Goal: Information Seeking & Learning: Learn about a topic

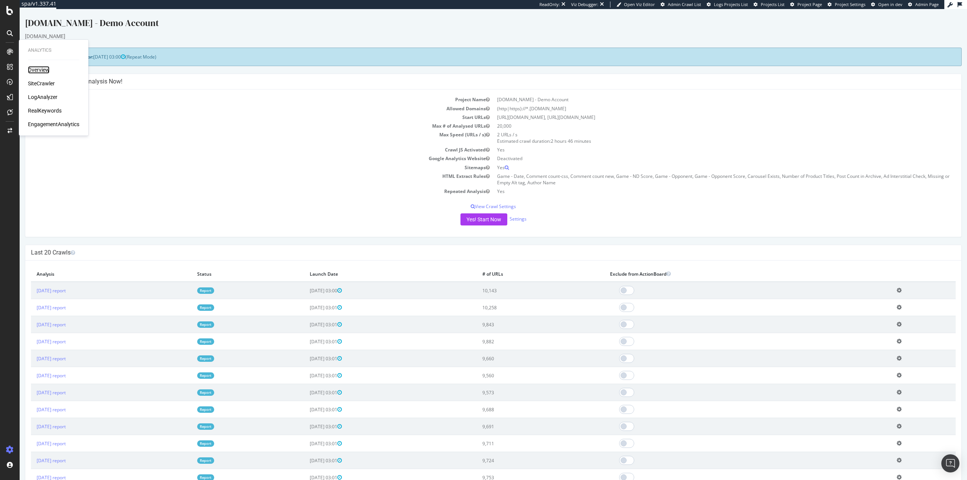
drag, startPoint x: 42, startPoint y: 82, endPoint x: 45, endPoint y: 66, distance: 15.3
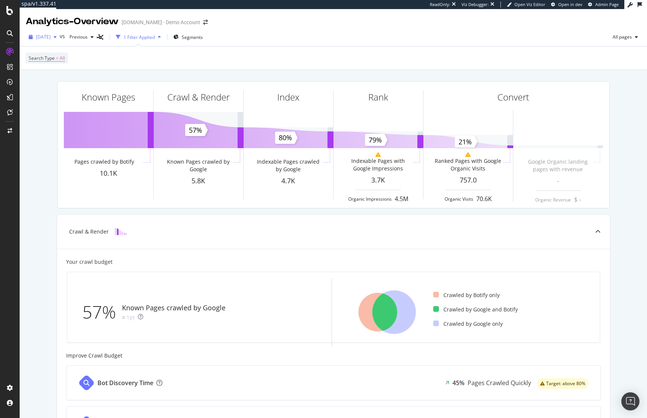
click at [51, 34] on span "2025 Sep. 22nd" at bounding box center [43, 37] width 15 height 6
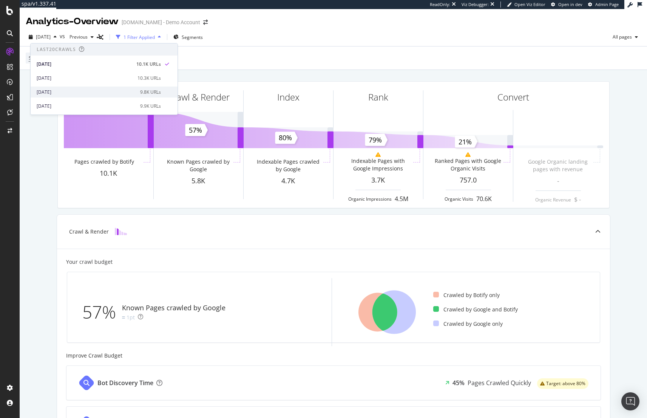
click at [56, 87] on div "2025 Sep. 8th 9.8K URLs" at bounding box center [104, 91] width 147 height 11
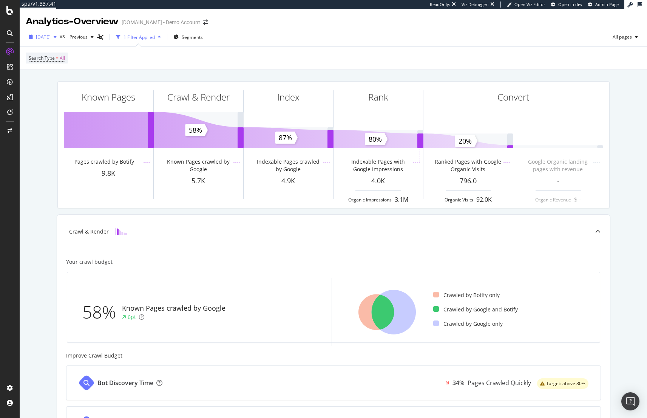
click at [60, 42] on div "2025 Sep. 8th" at bounding box center [43, 36] width 34 height 11
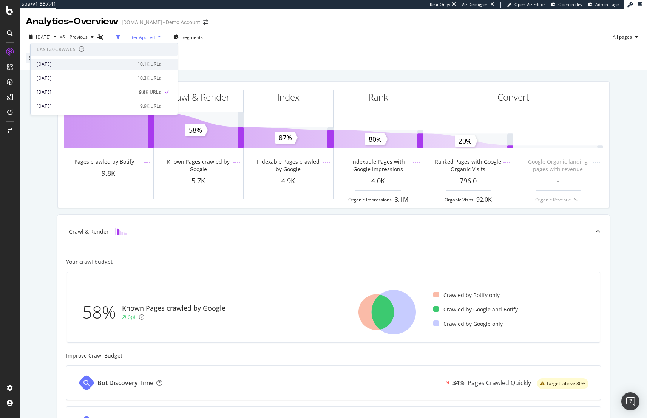
click at [62, 62] on div "2025 Sep. 22nd" at bounding box center [85, 64] width 96 height 7
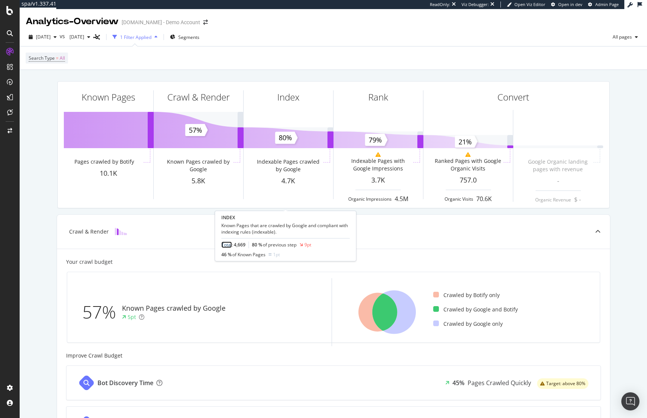
click at [227, 246] on link "Total" at bounding box center [226, 244] width 11 height 6
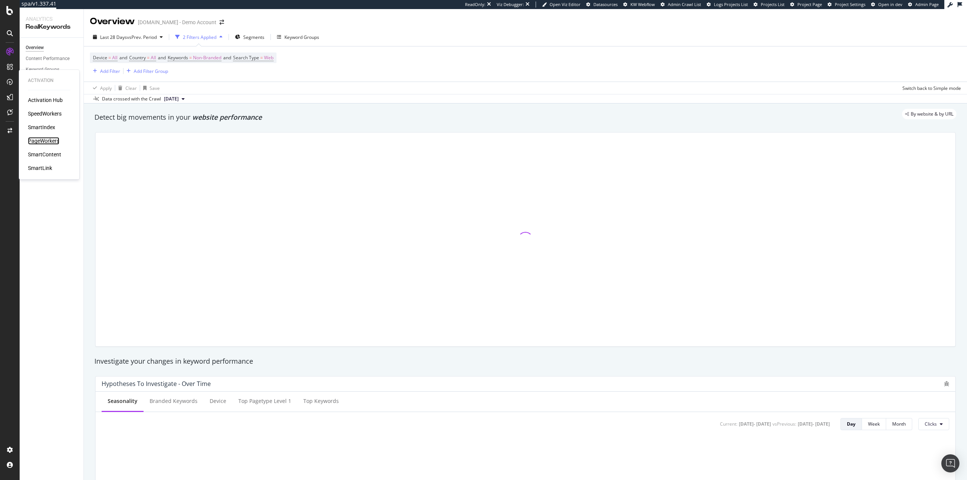
drag, startPoint x: 49, startPoint y: 140, endPoint x: 53, endPoint y: 142, distance: 3.9
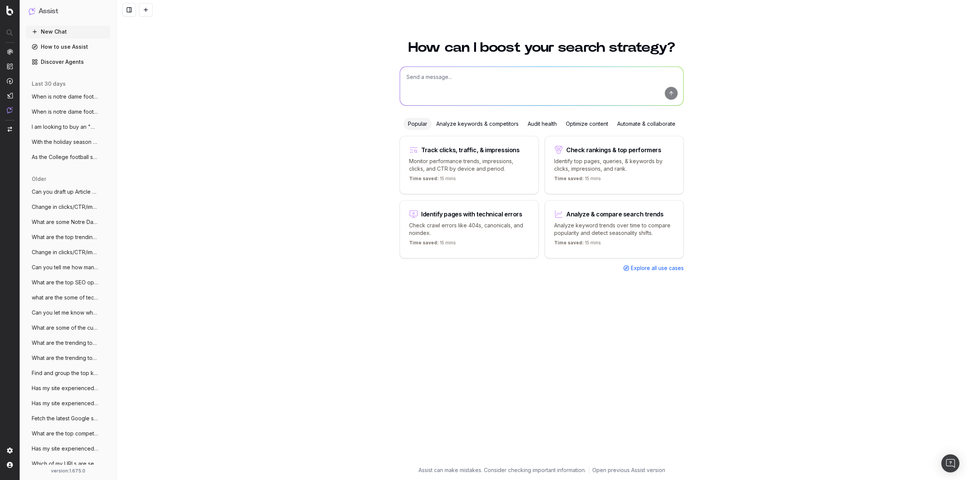
click at [52, 99] on span "When is notre dame football's next game?" at bounding box center [65, 97] width 66 height 8
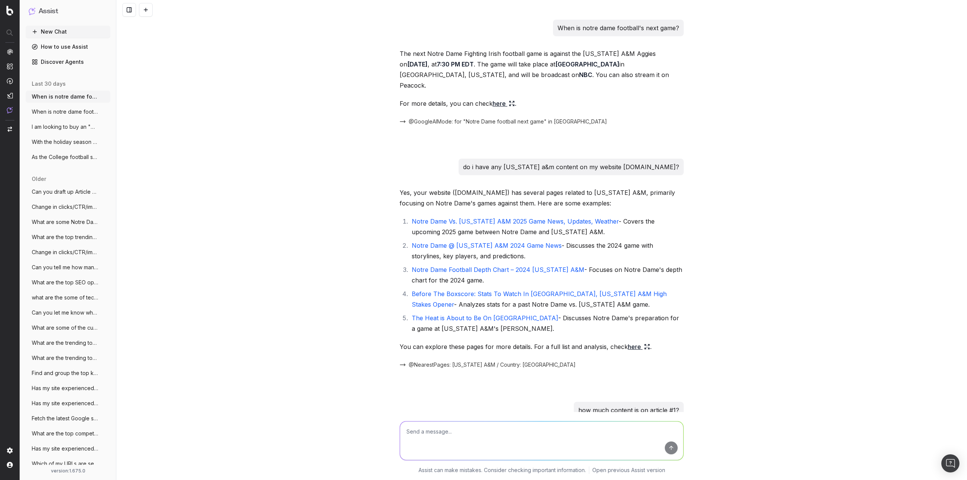
click at [56, 112] on span "When is notre dame football's next game?" at bounding box center [65, 112] width 66 height 8
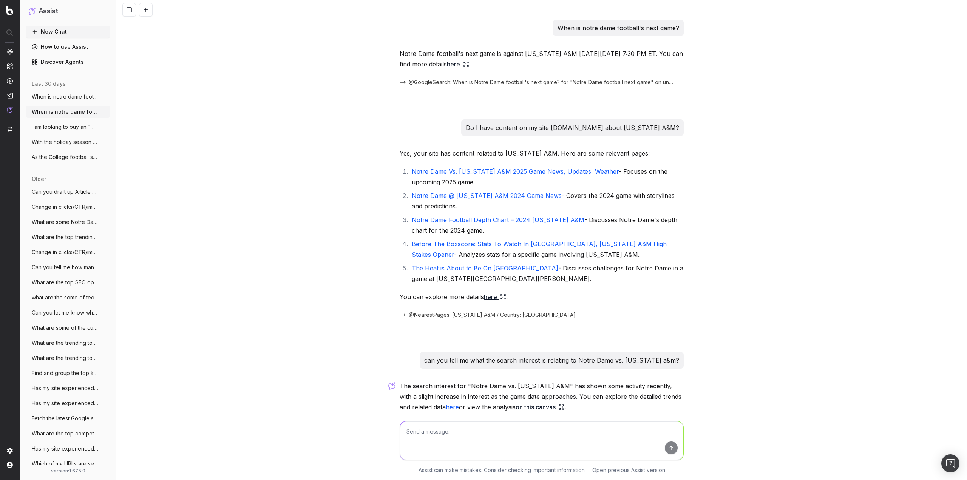
click at [66, 128] on span "I am looking to buy an "HonorWall Board"" at bounding box center [65, 127] width 66 height 8
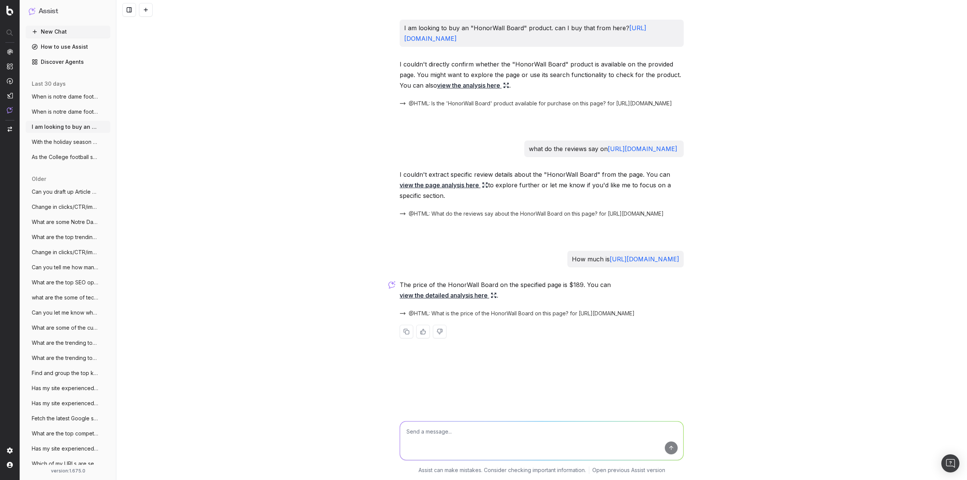
click at [59, 194] on span "Can you draft up Article Schema for this" at bounding box center [65, 192] width 66 height 8
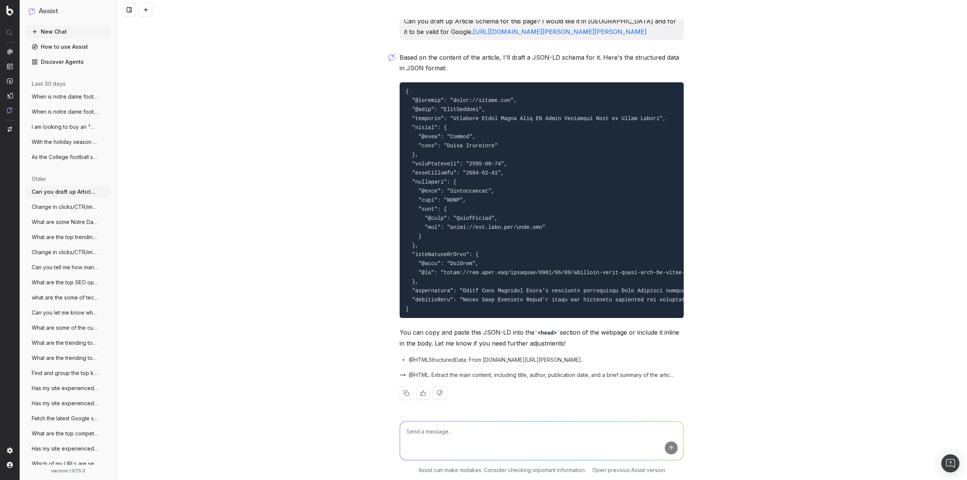
scroll to position [23, 0]
click at [46, 157] on span "As the College football season kicks off" at bounding box center [65, 157] width 66 height 8
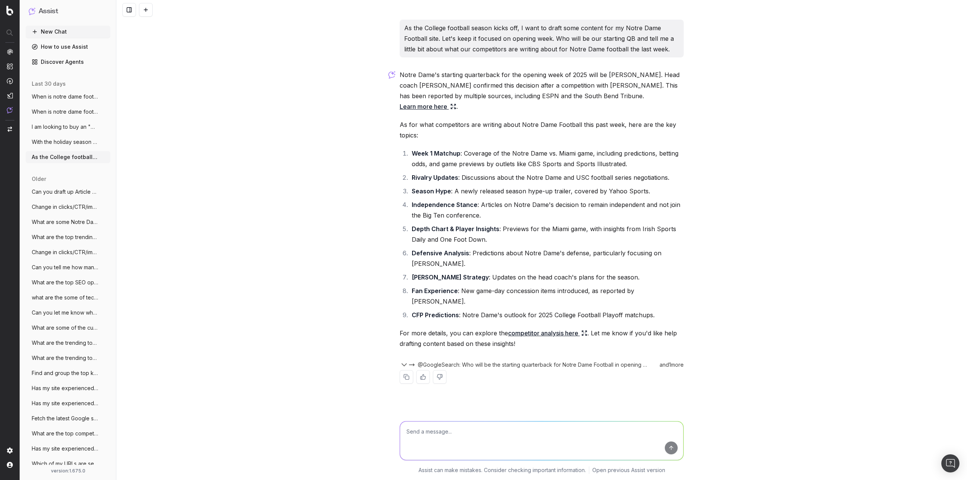
click at [59, 143] on span "With the holiday season fast approaching" at bounding box center [65, 142] width 66 height 8
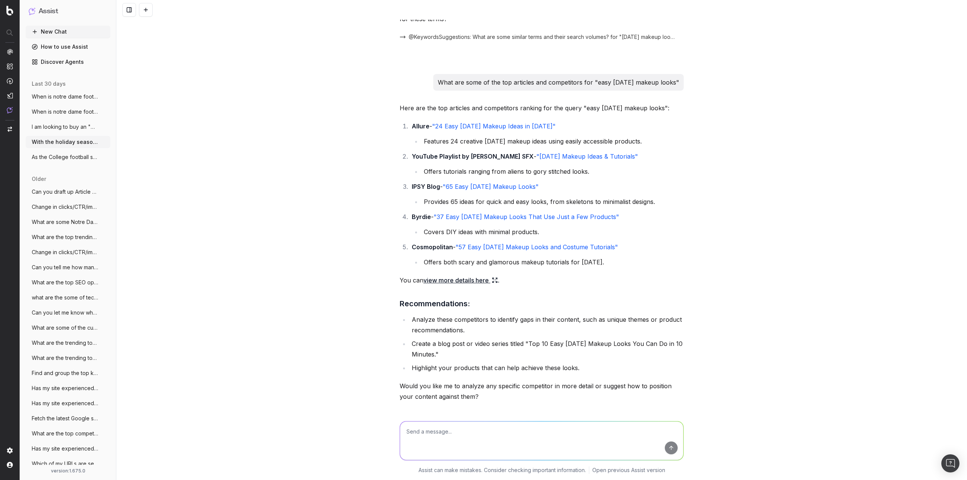
scroll to position [793, 0]
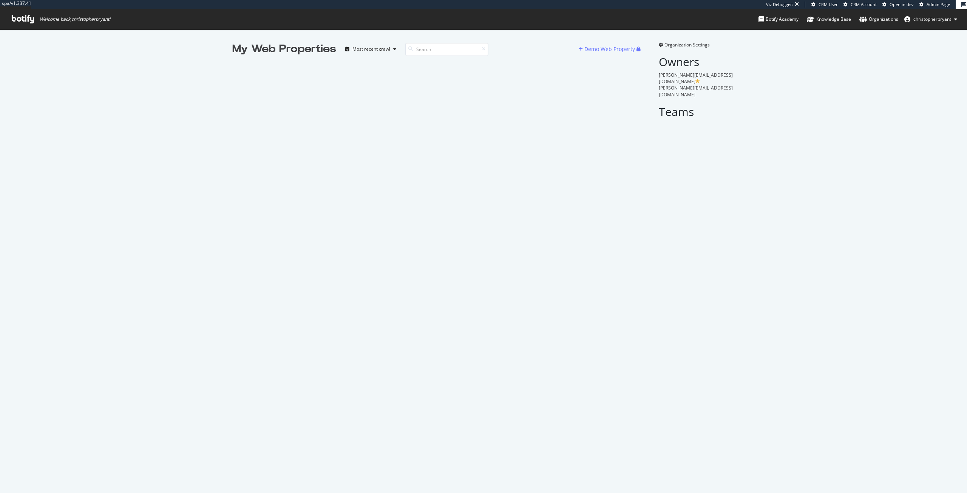
scroll to position [487, 956]
click at [426, 45] on input at bounding box center [446, 49] width 83 height 13
type input "ul"
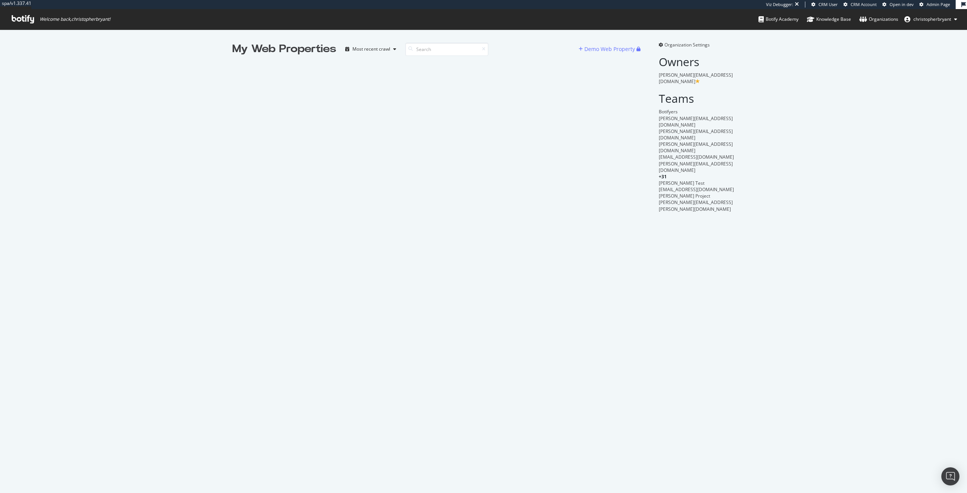
scroll to position [487, 956]
click at [155, 169] on div "My Web Properties Most recent crawl Demo Web Property Organization Settings Own…" at bounding box center [483, 126] width 967 height 195
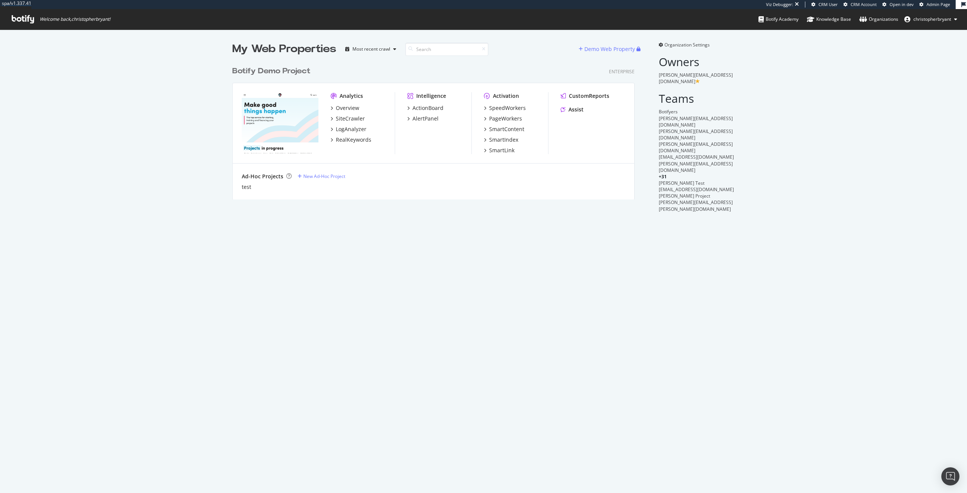
scroll to position [137, 403]
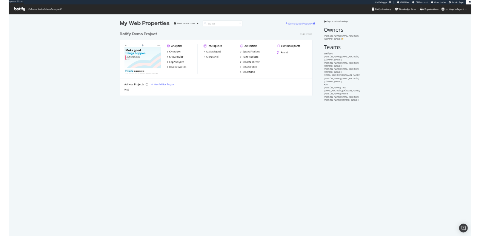
scroll to position [137, 403]
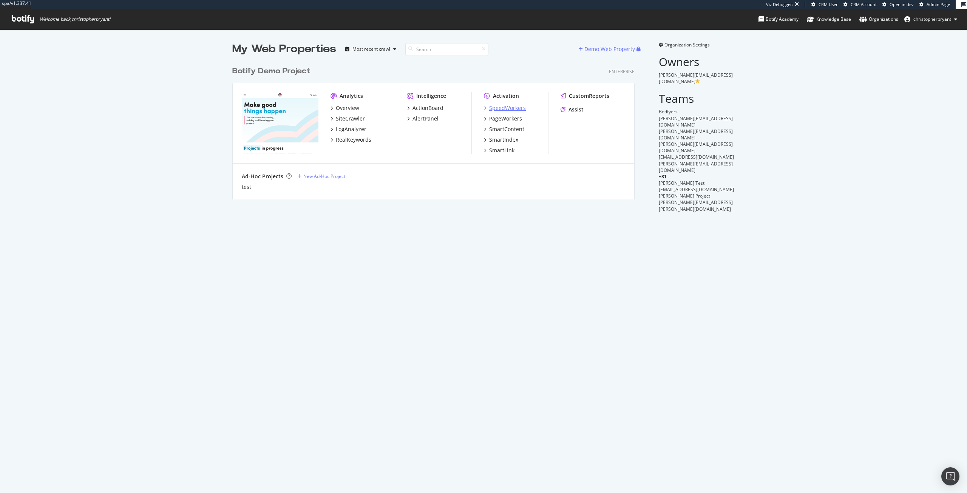
click at [495, 106] on div "SpeedWorkers" at bounding box center [507, 108] width 37 height 8
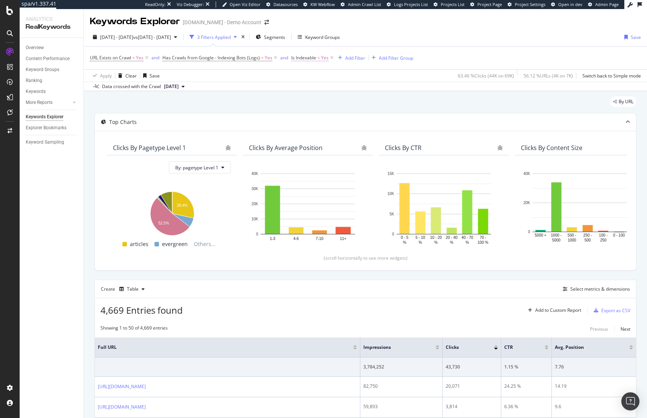
click at [309, 55] on span "Is Indexable" at bounding box center [303, 57] width 25 height 6
click at [308, 76] on icon at bounding box center [307, 75] width 5 height 5
click at [309, 100] on div "No" at bounding box center [339, 101] width 81 height 10
click at [368, 92] on div "Apply" at bounding box center [374, 91] width 12 height 6
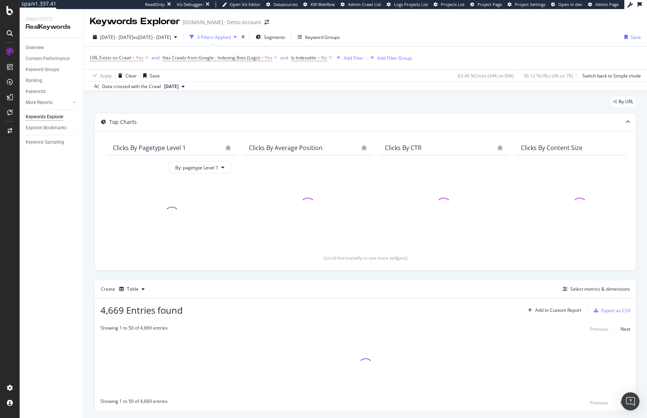
click at [292, 109] on div "By URL" at bounding box center [365, 104] width 542 height 17
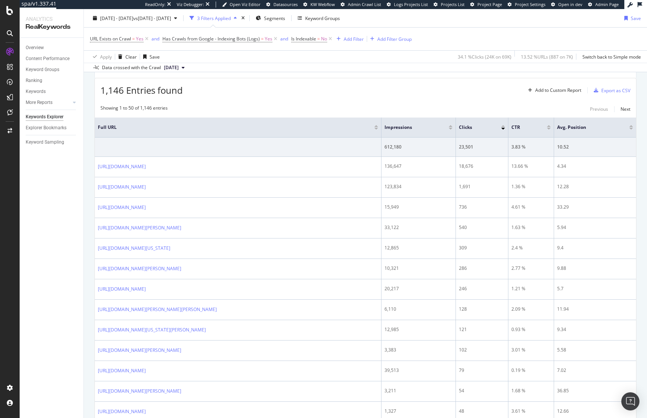
scroll to position [227, 0]
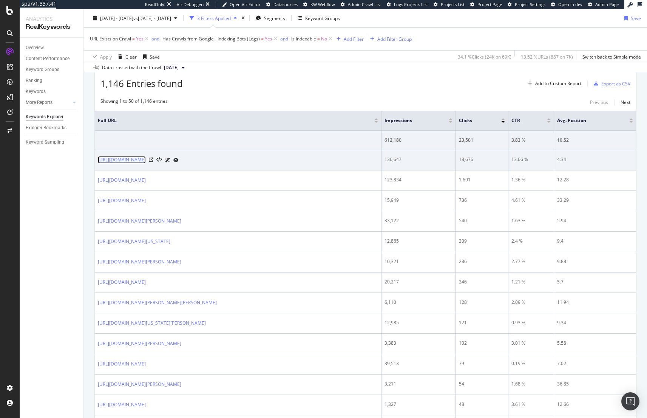
click at [146, 159] on link "https://www.uhnd.com/football/2025/08/28/notre-dame-football-depth-chart-week-1…" at bounding box center [122, 160] width 48 height 8
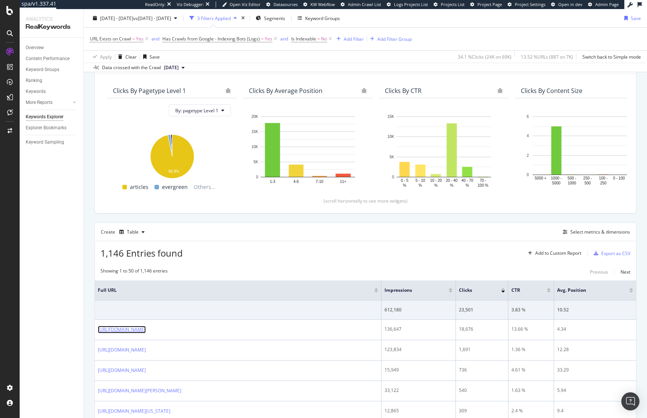
scroll to position [0, 0]
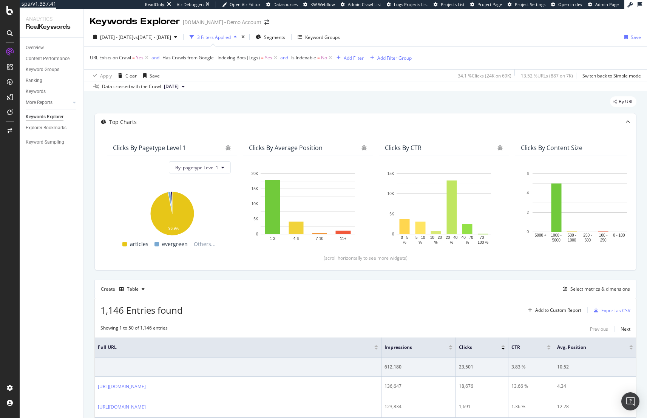
drag, startPoint x: 127, startPoint y: 73, endPoint x: 137, endPoint y: 85, distance: 16.4
click at [128, 73] on div "Clear" at bounding box center [130, 76] width 11 height 6
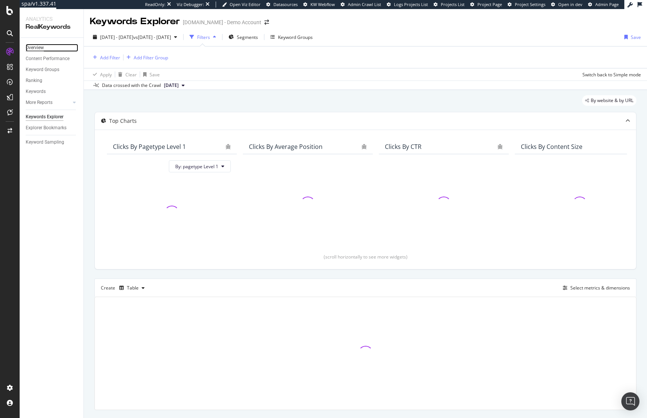
click at [38, 45] on div "Overview" at bounding box center [35, 48] width 18 height 8
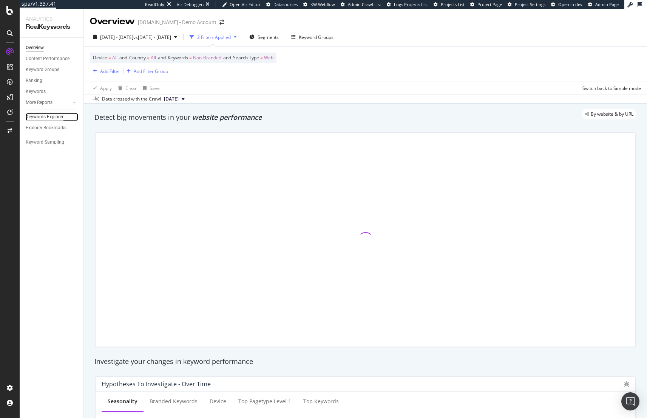
click at [50, 114] on div "Keywords Explorer" at bounding box center [45, 117] width 38 height 8
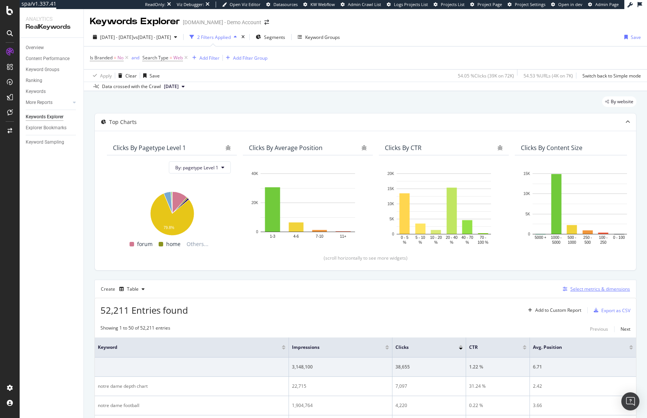
click at [588, 291] on div "Select metrics & dimensions" at bounding box center [600, 289] width 60 height 6
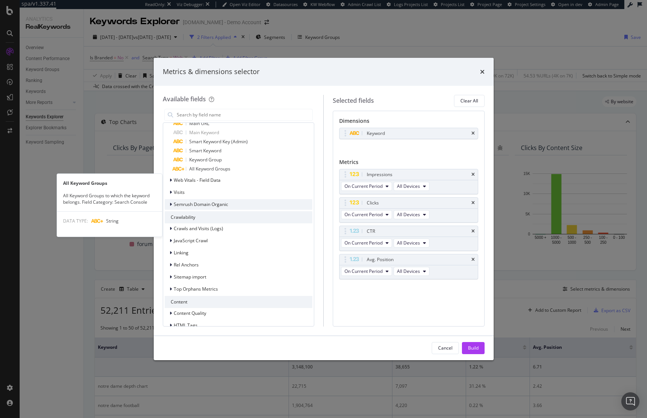
scroll to position [727, 0]
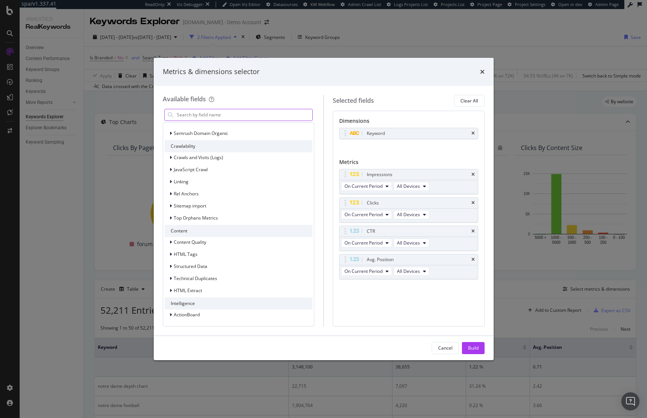
click at [218, 110] on input "modal" at bounding box center [244, 114] width 137 height 11
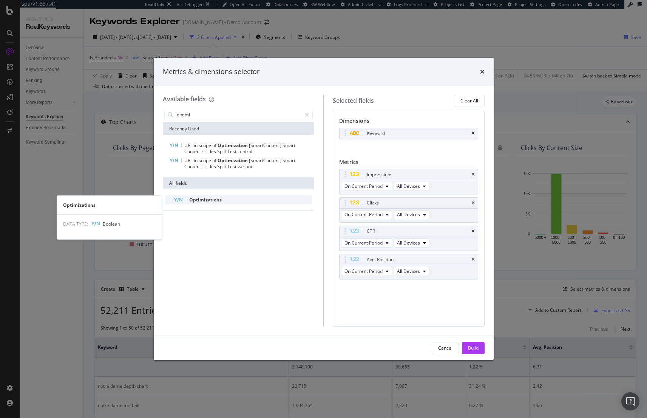
type input "optimi"
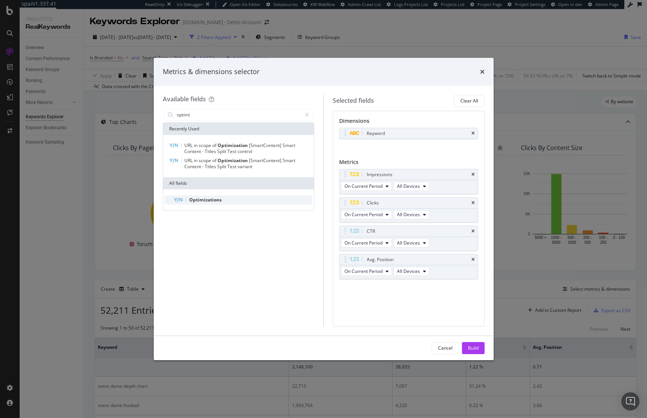
click at [229, 197] on div "Optimizations" at bounding box center [243, 199] width 139 height 9
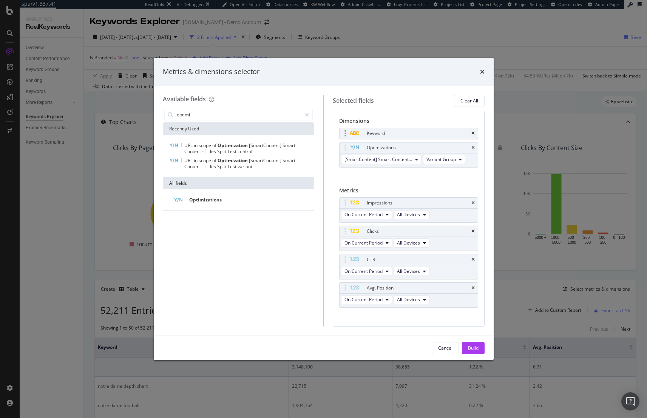
click at [465, 130] on div "Keyword" at bounding box center [409, 133] width 138 height 11
click at [471, 132] on icon "times" at bounding box center [472, 133] width 3 height 5
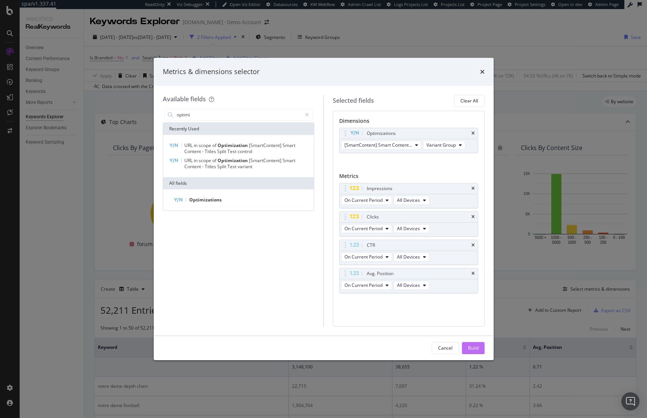
click at [476, 347] on div "Build" at bounding box center [473, 347] width 11 height 6
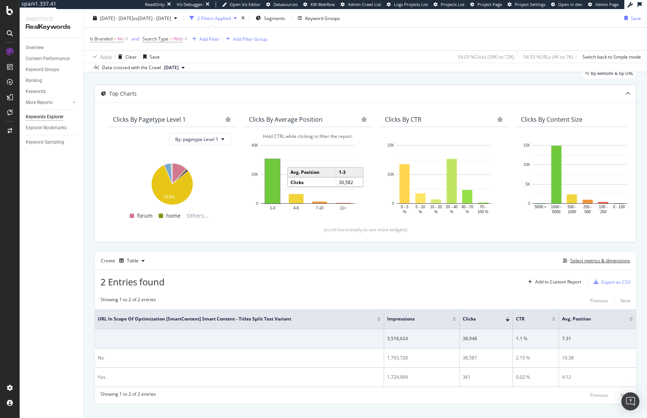
scroll to position [41, 0]
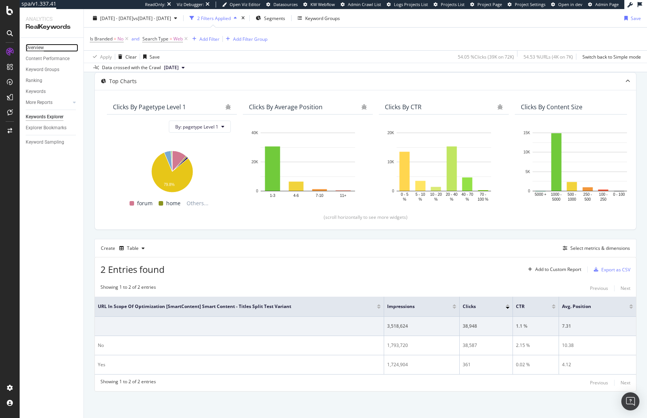
click at [32, 48] on div "Overview" at bounding box center [35, 48] width 18 height 8
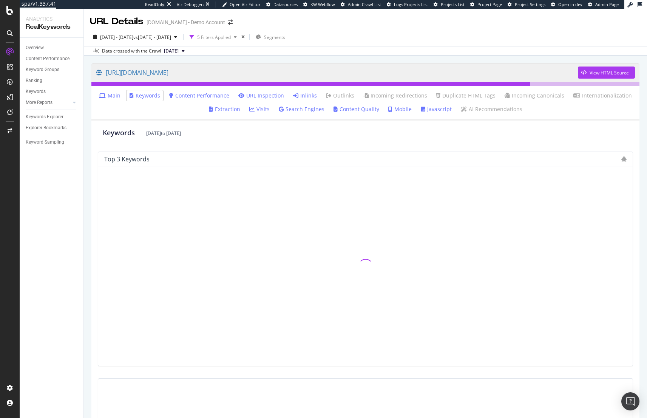
click at [520, 30] on div "[DATE] - [DATE] vs [DATE] - [DATE] 5 Filters Applied Segments Data crossed with…" at bounding box center [365, 42] width 563 height 28
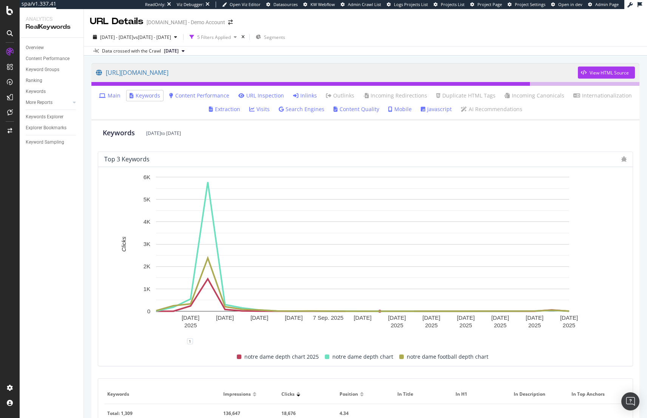
click at [429, 113] on link "Javascript" at bounding box center [436, 109] width 31 height 8
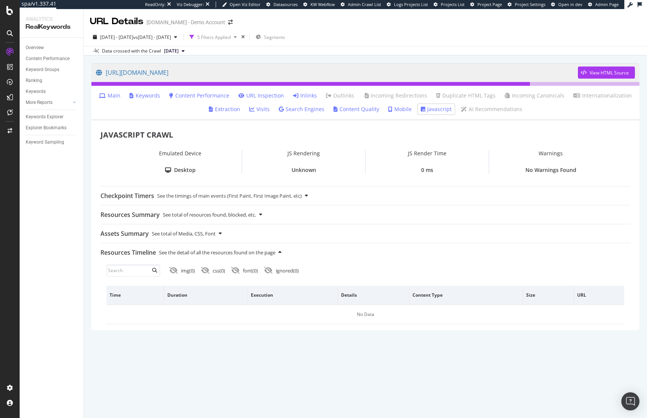
click at [308, 195] on icon at bounding box center [306, 195] width 3 height 5
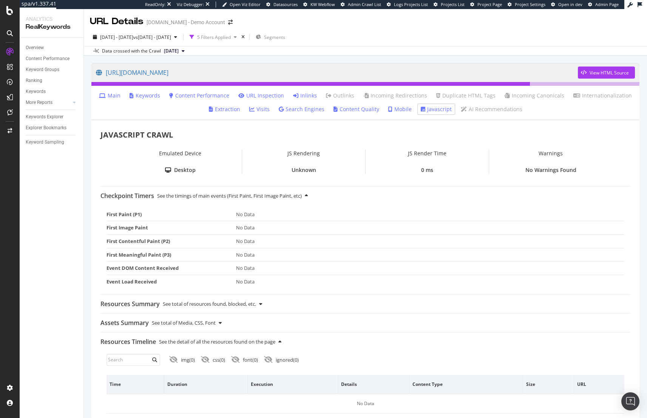
click at [150, 96] on link "Keywords" at bounding box center [145, 96] width 31 height 8
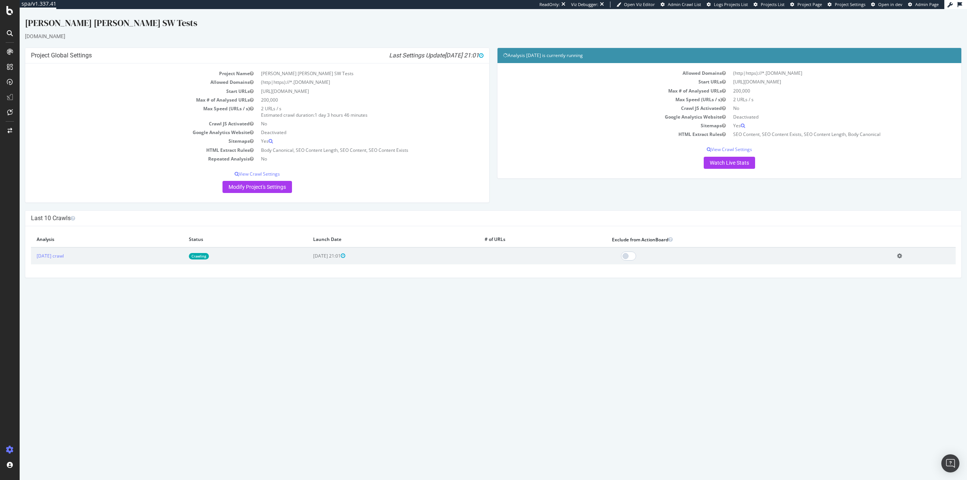
click at [209, 255] on link "Crawling" at bounding box center [199, 256] width 20 height 6
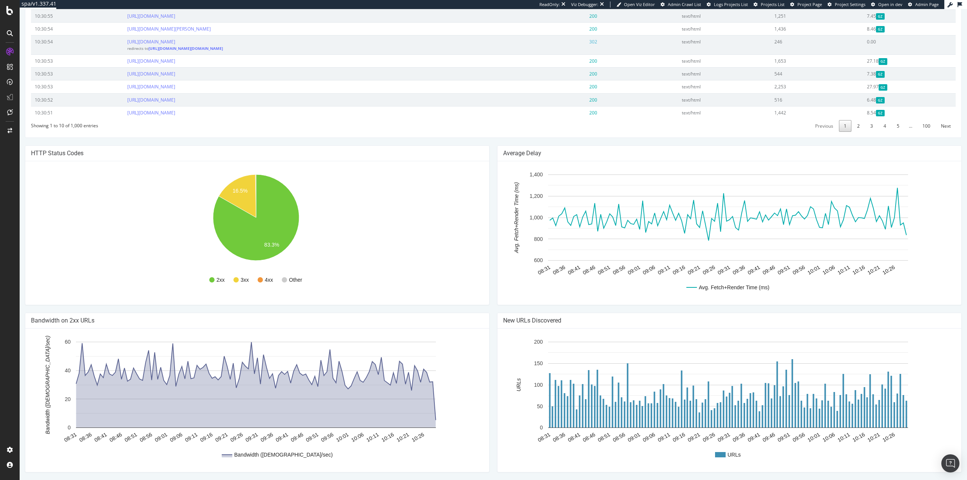
scroll to position [366, 0]
drag, startPoint x: 156, startPoint y: 258, endPoint x: 157, endPoint y: 253, distance: 5.3
click at [156, 256] on rect "A chart." at bounding box center [256, 233] width 450 height 132
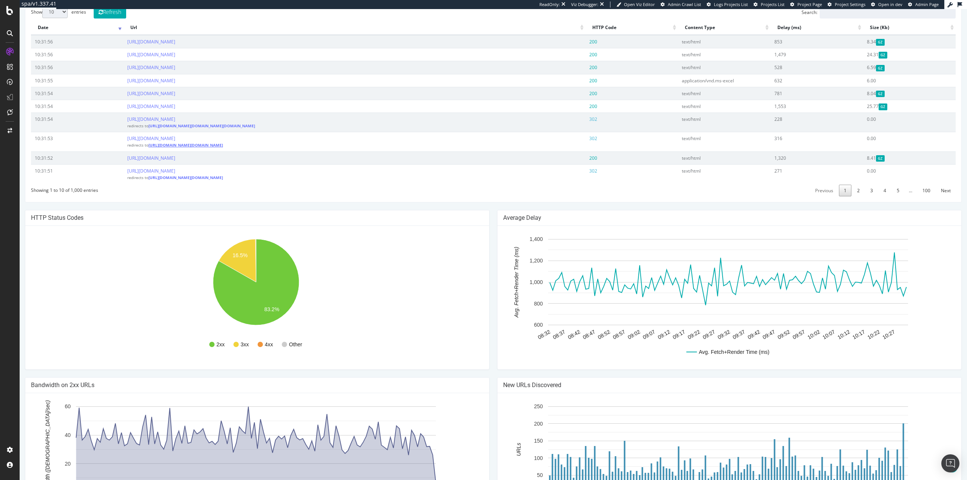
scroll to position [151, 0]
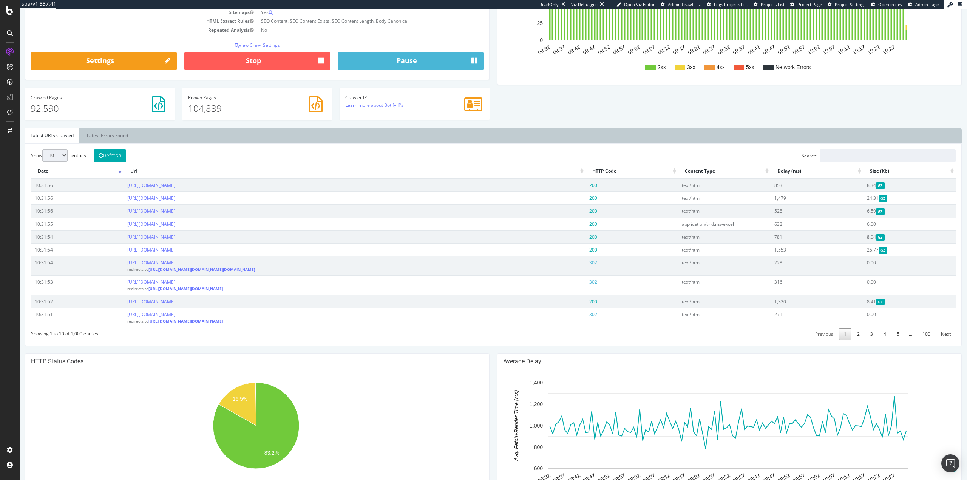
click at [670, 173] on th "HTTP Code" at bounding box center [631, 171] width 93 height 15
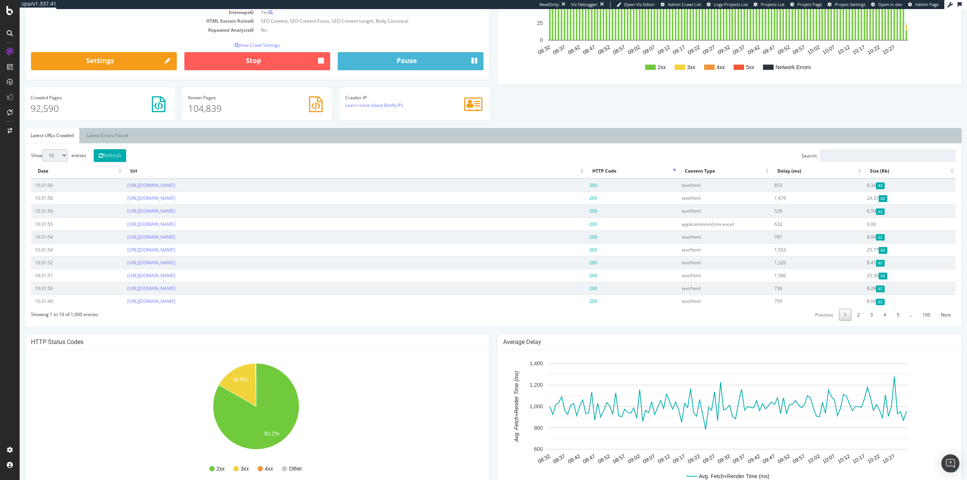
click at [670, 173] on th "HTTP Code" at bounding box center [631, 171] width 93 height 15
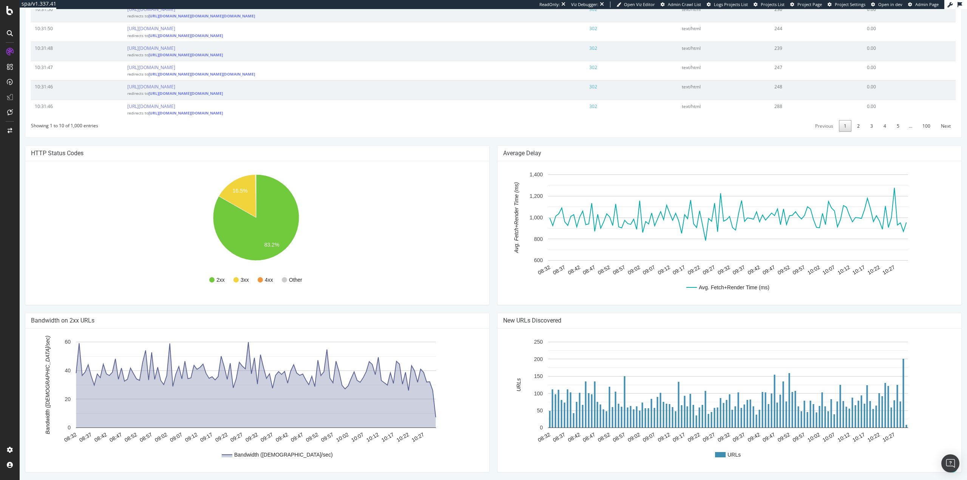
scroll to position [453, 0]
click at [154, 254] on rect "A chart." at bounding box center [256, 233] width 450 height 132
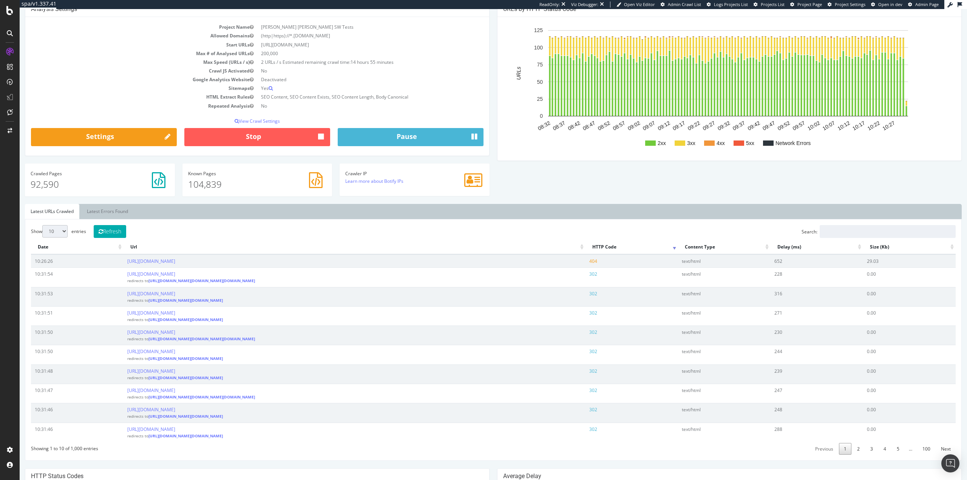
scroll to position [76, 0]
click at [60, 42] on td "Start URLs" at bounding box center [144, 44] width 226 height 9
